Goal: Task Accomplishment & Management: Manage account settings

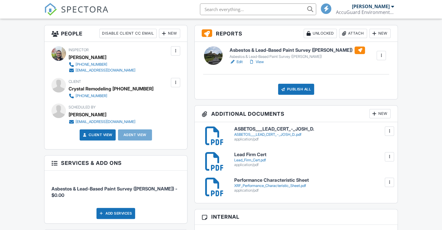
click at [377, 113] on div "New" at bounding box center [379, 113] width 21 height 9
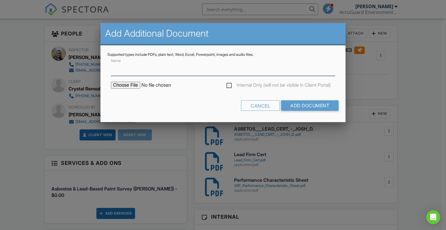
click at [171, 70] on input "Name" at bounding box center [223, 69] width 225 height 14
type input "Floor Plan"
click at [125, 82] on form "Name Floor Plan Internal Only (will not be visible in Client Portal) Cancel Add…" at bounding box center [223, 86] width 232 height 58
click at [127, 84] on input "file" at bounding box center [160, 85] width 99 height 7
type input "C:\fakepath\Crystan Remodeling 3095.png"
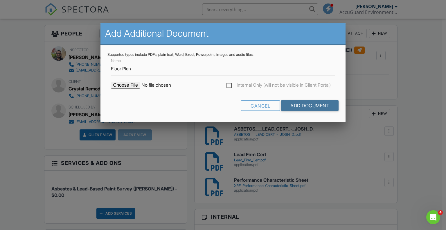
click at [298, 105] on input "Add Document" at bounding box center [310, 105] width 58 height 10
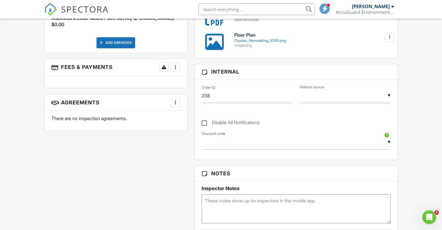
scroll to position [320, 0]
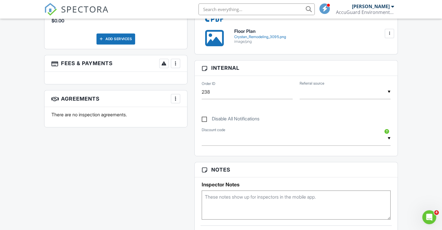
click at [75, 166] on div "All emails and texts are disabled for this inspection! All emails and texts hav…" at bounding box center [221, 132] width 361 height 563
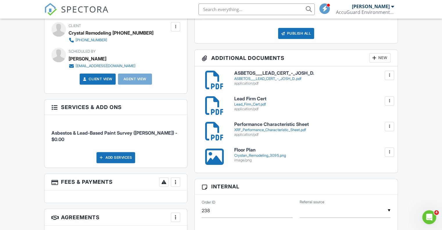
scroll to position [203, 0]
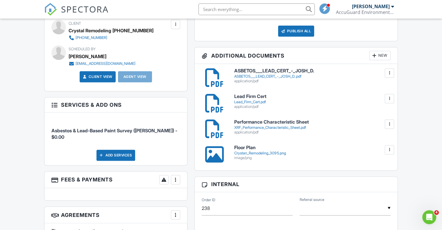
click at [391, 151] on div at bounding box center [389, 150] width 6 height 6
click at [383, 177] on link "Delete" at bounding box center [377, 175] width 21 height 6
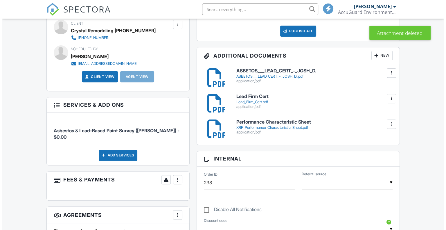
scroll to position [203, 0]
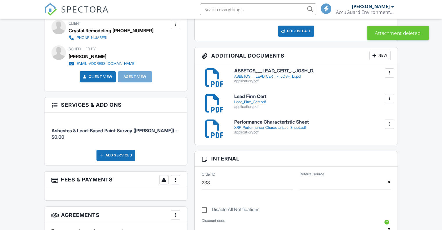
click at [384, 55] on div "New" at bounding box center [379, 55] width 21 height 9
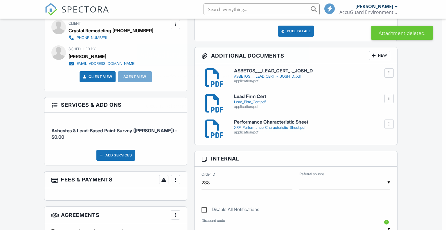
scroll to position [0, 0]
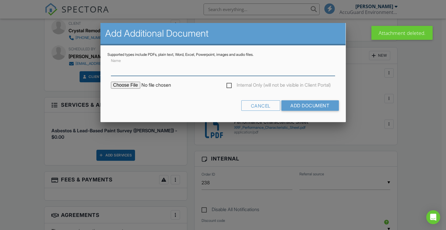
click at [181, 64] on input "Name" at bounding box center [223, 69] width 225 height 14
type input "Floor Plan"
click at [133, 85] on input "file" at bounding box center [160, 85] width 99 height 7
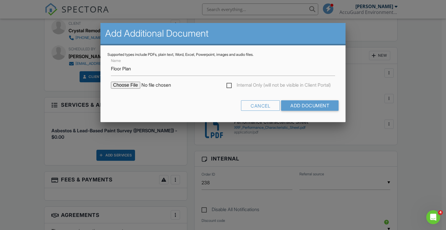
type input "C:\fakepath\Crystan Remodeling 3095.png"
click at [302, 105] on input "Add Document" at bounding box center [310, 105] width 58 height 10
